Goal: Find specific page/section: Find specific page/section

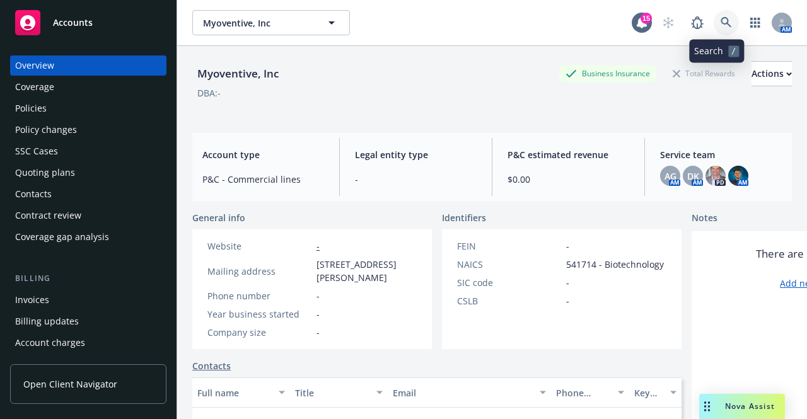
click at [714, 16] on link at bounding box center [726, 22] width 25 height 25
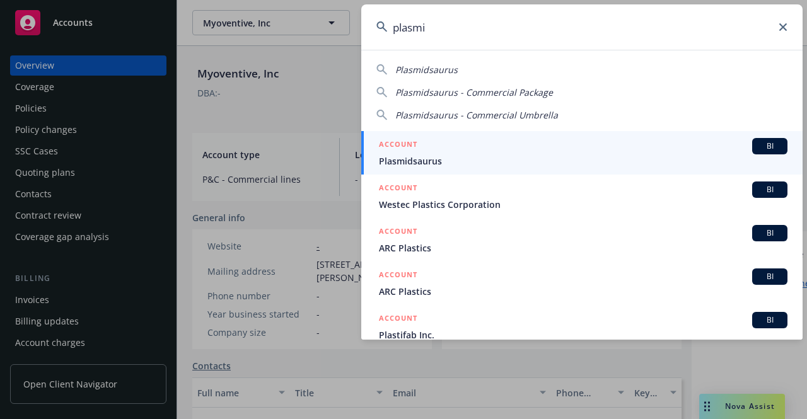
click at [517, 73] on div "Plasmidsaurus" at bounding box center [581, 69] width 411 height 13
type input "Plasmidsaurus"
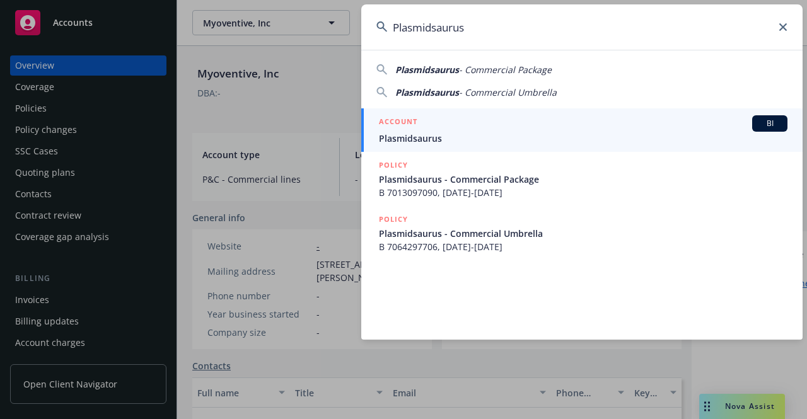
click at [498, 130] on div "ACCOUNT BI" at bounding box center [583, 123] width 408 height 16
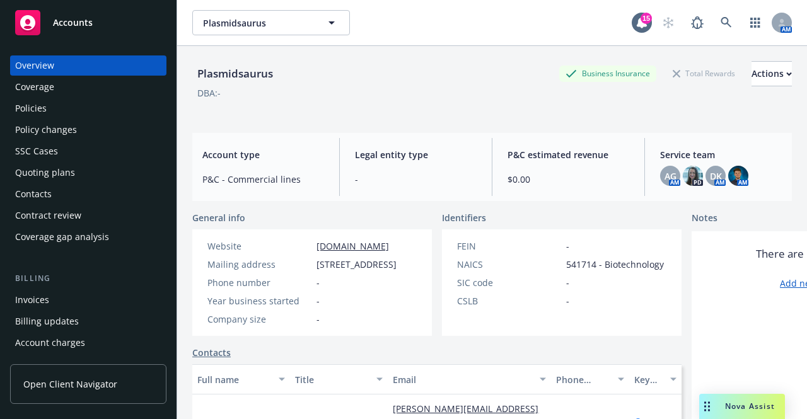
click at [126, 107] on div "Policies" at bounding box center [88, 108] width 146 height 20
